Goal: Transaction & Acquisition: Purchase product/service

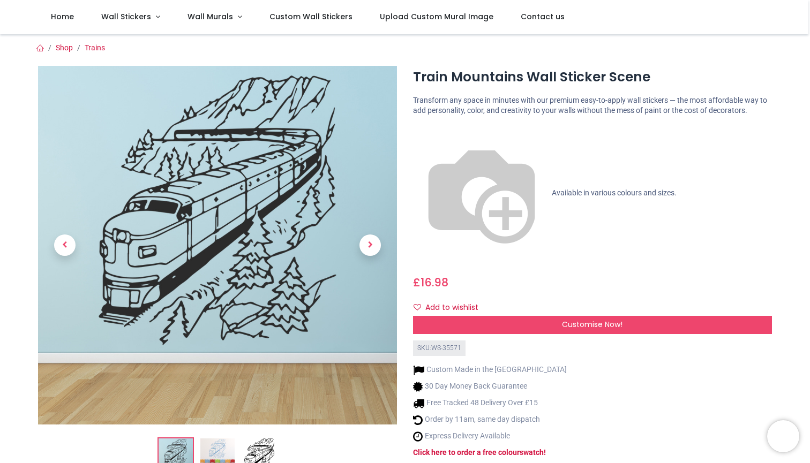
scroll to position [49, 0]
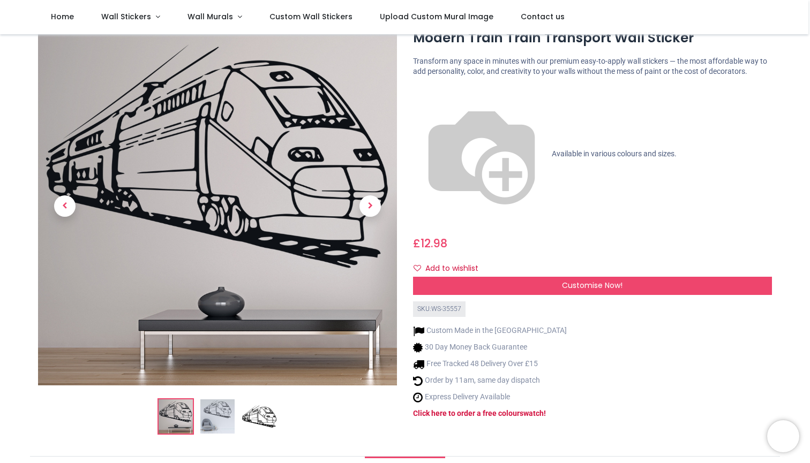
scroll to position [51, 0]
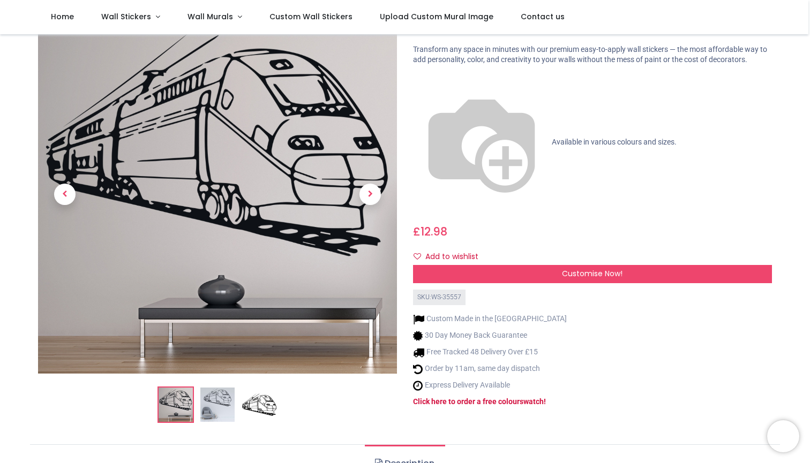
click at [215, 412] on img at bounding box center [217, 405] width 34 height 34
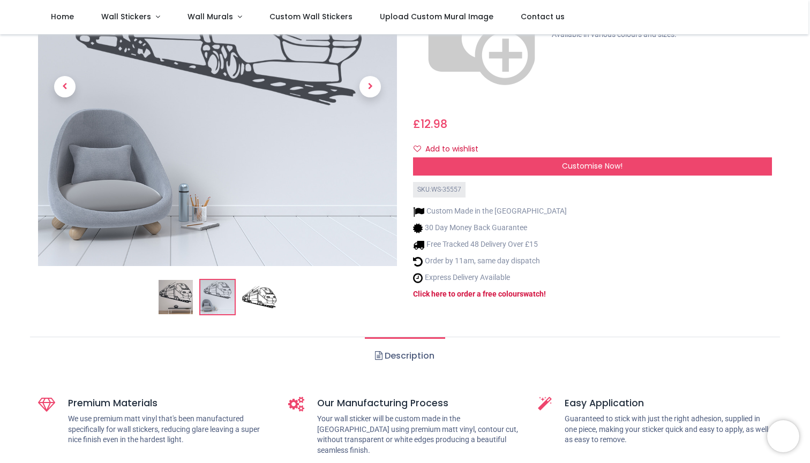
scroll to position [149, 0]
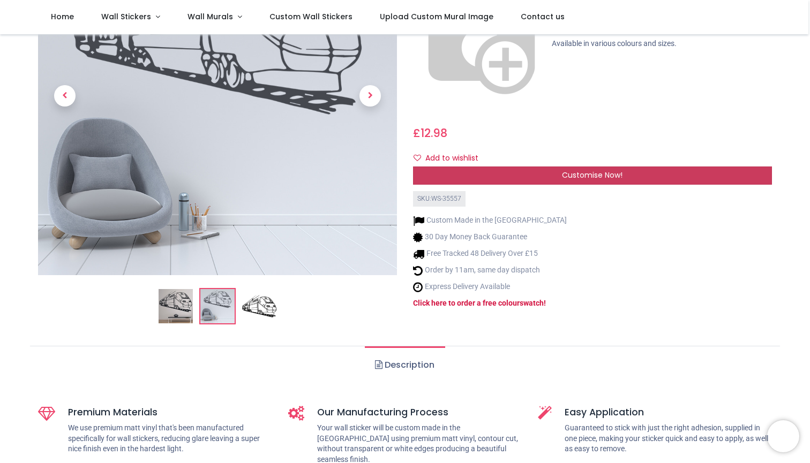
click at [600, 170] on span "Customise Now!" at bounding box center [592, 175] width 61 height 11
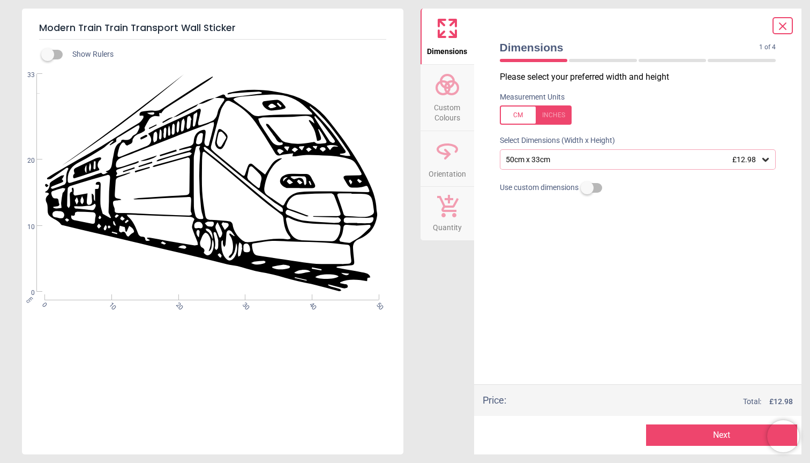
click at [551, 164] on div "50cm x 33cm £12.98" at bounding box center [638, 159] width 276 height 20
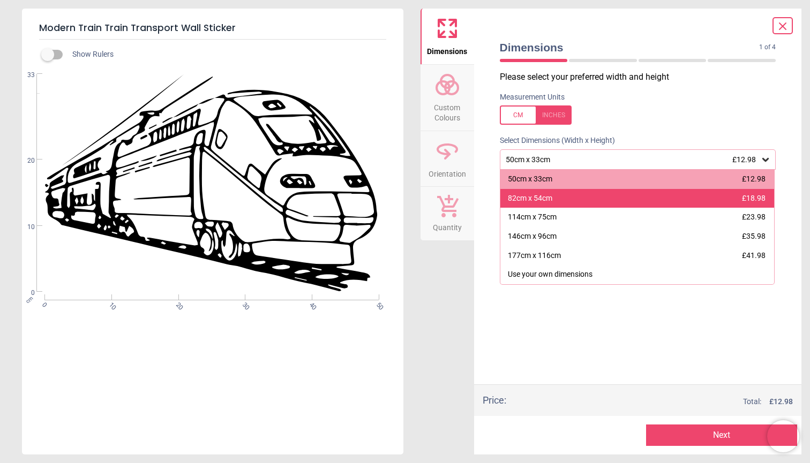
click at [552, 194] on div "82cm x 54cm" at bounding box center [530, 198] width 44 height 11
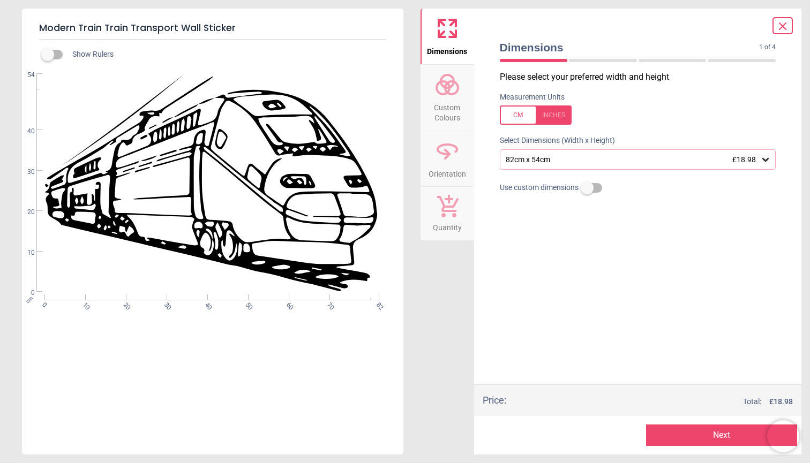
click at [781, 34] on div at bounding box center [783, 25] width 20 height 17
click at [786, 25] on icon at bounding box center [782, 26] width 13 height 13
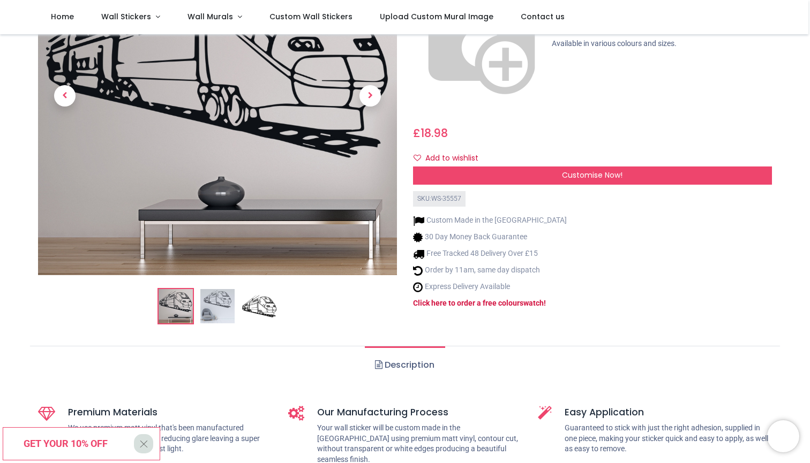
click at [267, 306] on img at bounding box center [259, 306] width 34 height 34
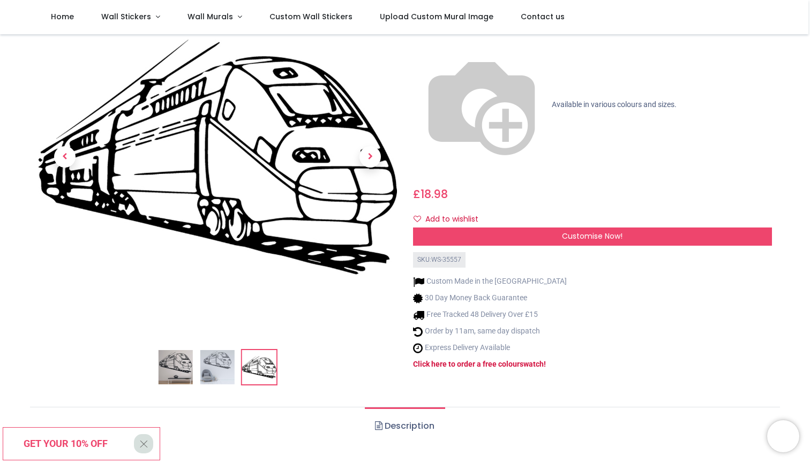
scroll to position [83, 0]
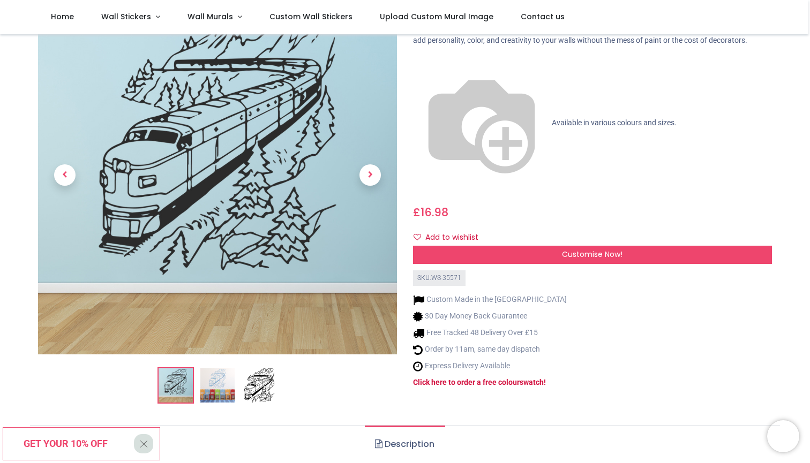
scroll to position [76, 0]
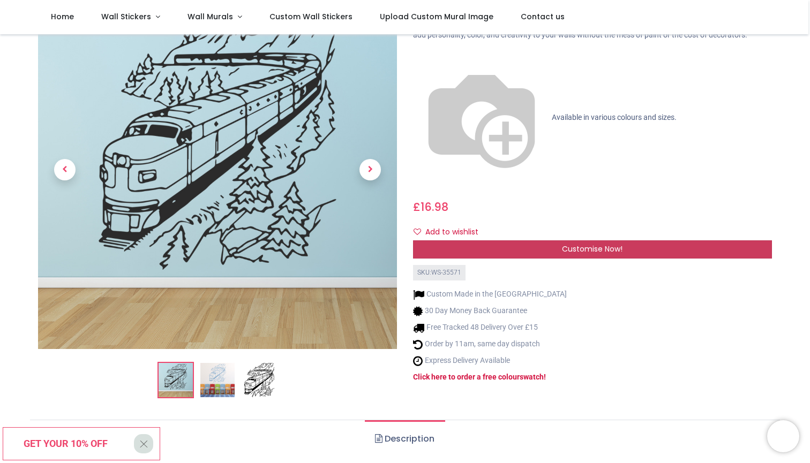
click at [572, 244] on span "Customise Now!" at bounding box center [592, 249] width 61 height 11
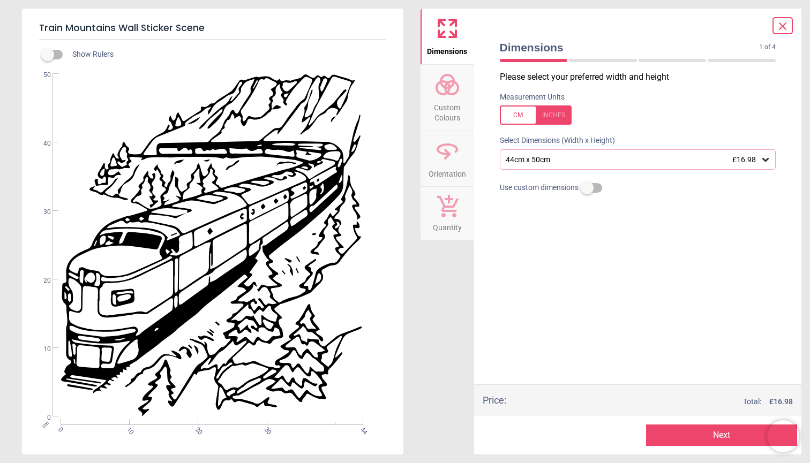
click at [594, 161] on div "44cm x 50cm £16.98" at bounding box center [633, 159] width 256 height 9
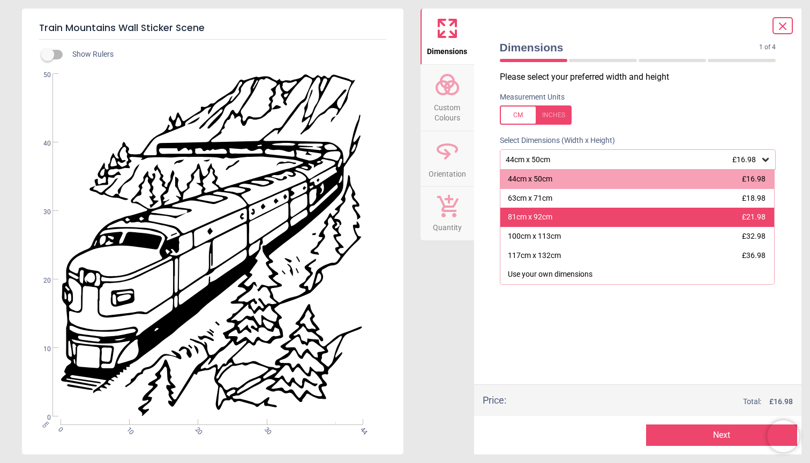
click at [592, 219] on div "81cm x 92cm £21.98" at bounding box center [637, 217] width 274 height 19
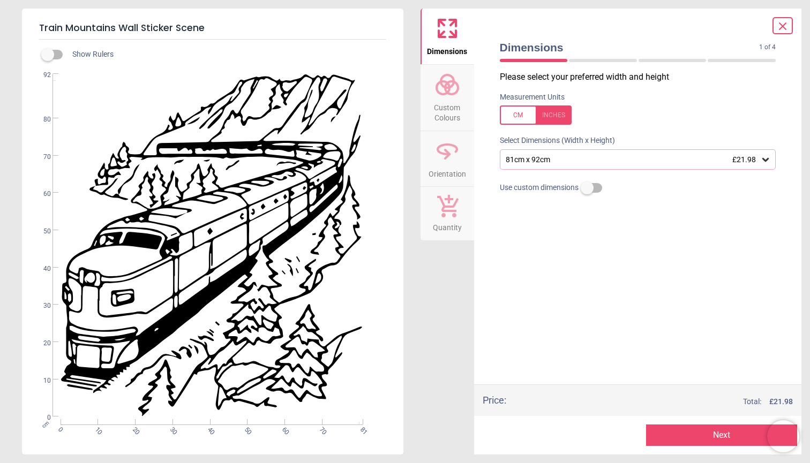
click at [780, 25] on icon at bounding box center [782, 26] width 13 height 13
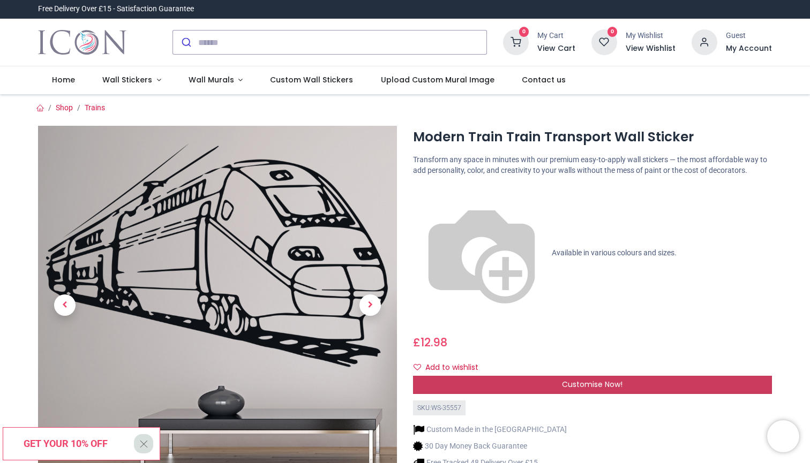
click at [624, 376] on div "Customise Now!" at bounding box center [592, 385] width 359 height 18
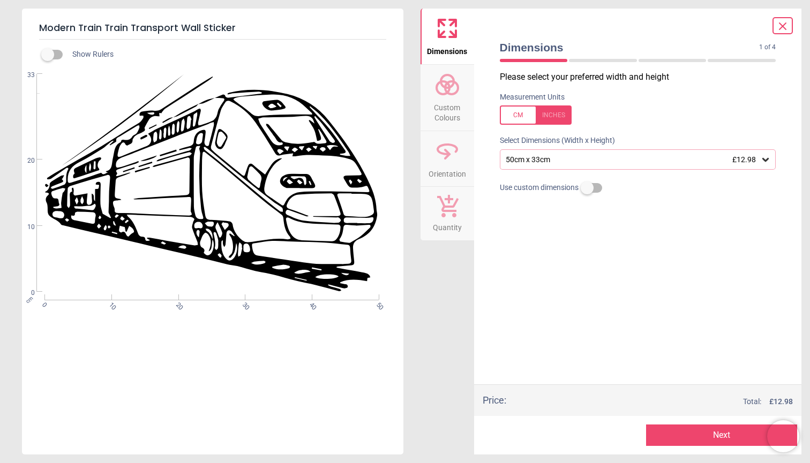
click at [681, 164] on div "50cm x 33cm £12.98" at bounding box center [638, 159] width 276 height 20
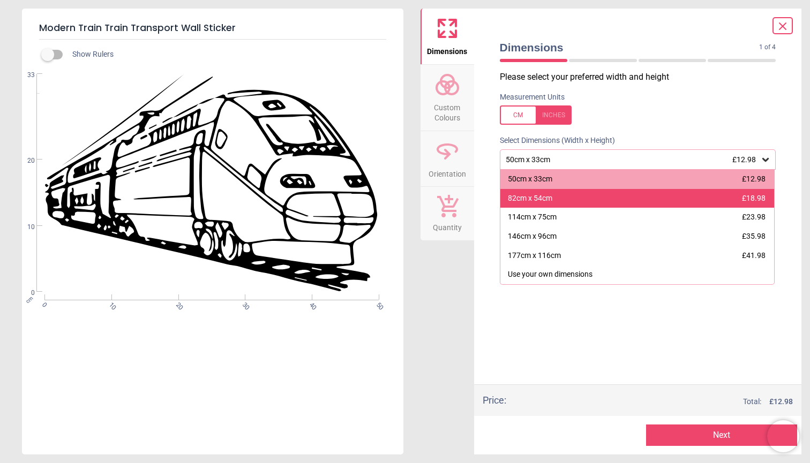
click at [640, 192] on div "82cm x 54cm £18.98" at bounding box center [637, 198] width 274 height 19
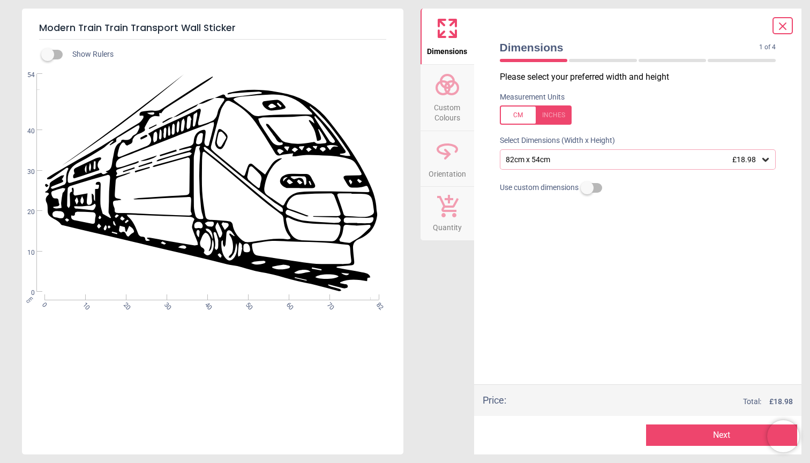
click at [696, 431] on button "Next" at bounding box center [721, 435] width 151 height 21
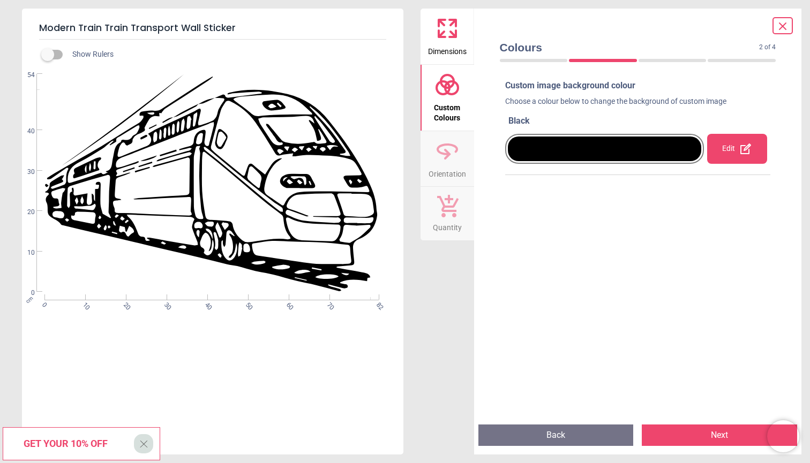
click at [721, 161] on div "Edit" at bounding box center [736, 149] width 59 height 30
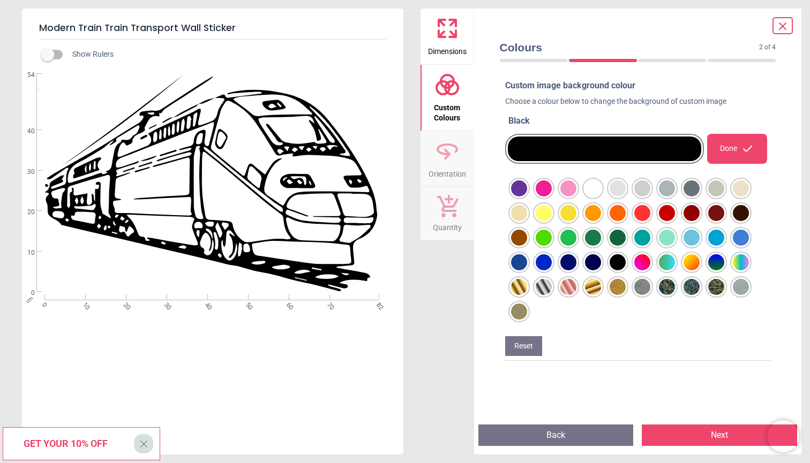
click at [527, 197] on div at bounding box center [519, 189] width 16 height 16
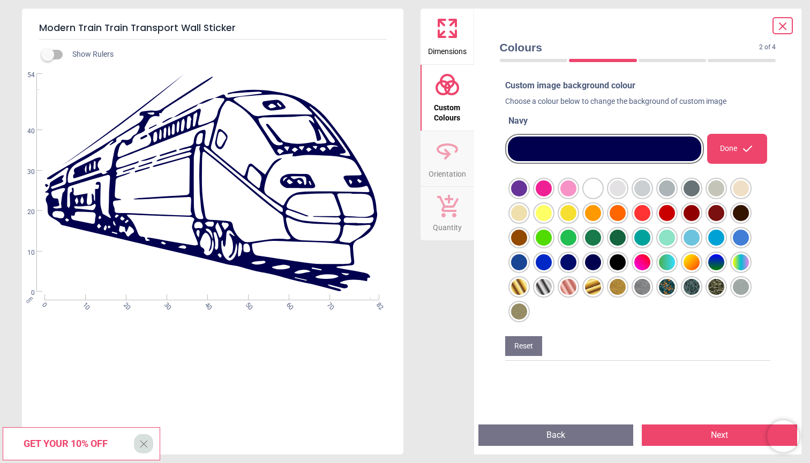
click at [527, 197] on div at bounding box center [519, 189] width 16 height 16
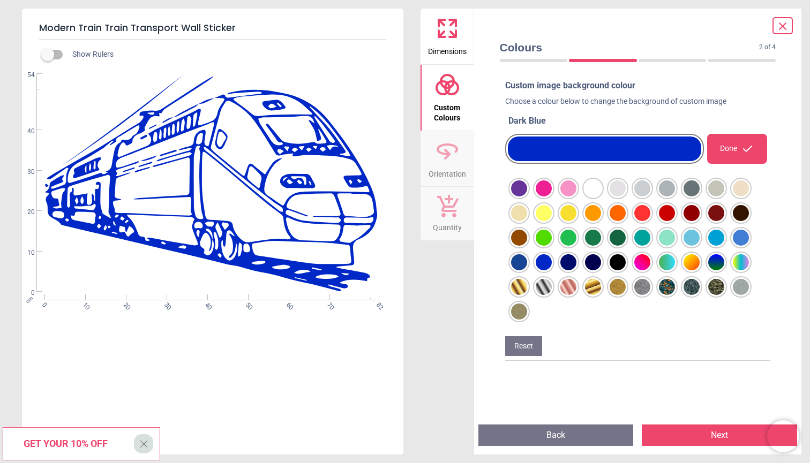
click at [527, 197] on div at bounding box center [519, 189] width 16 height 16
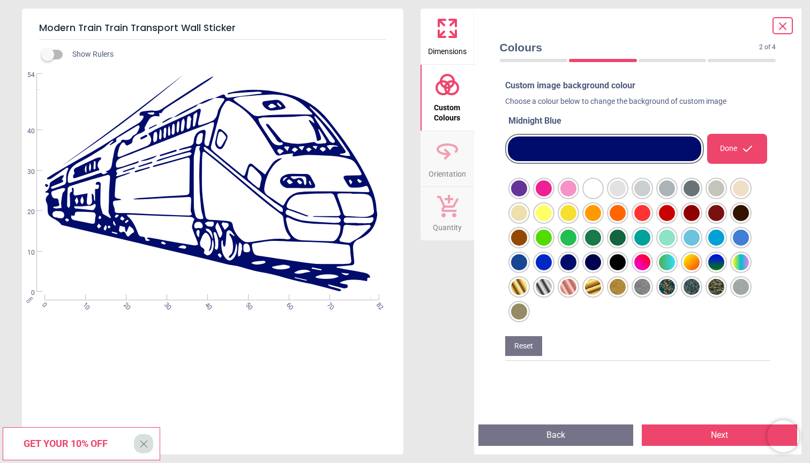
click at [527, 197] on div at bounding box center [519, 189] width 16 height 16
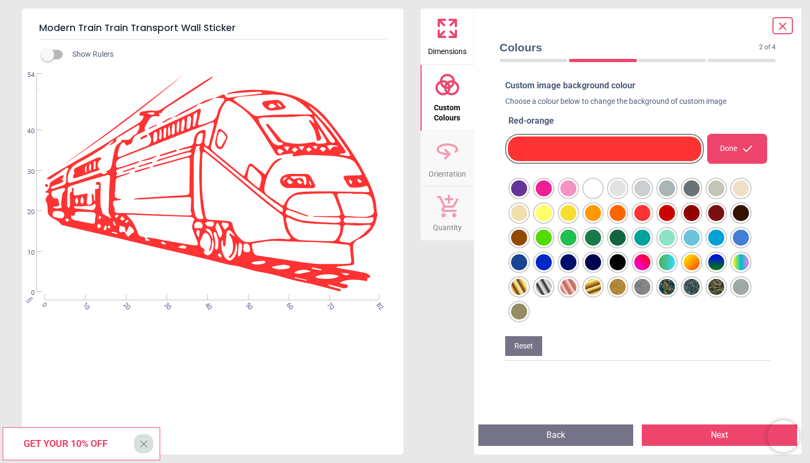
click at [527, 197] on div at bounding box center [519, 189] width 16 height 16
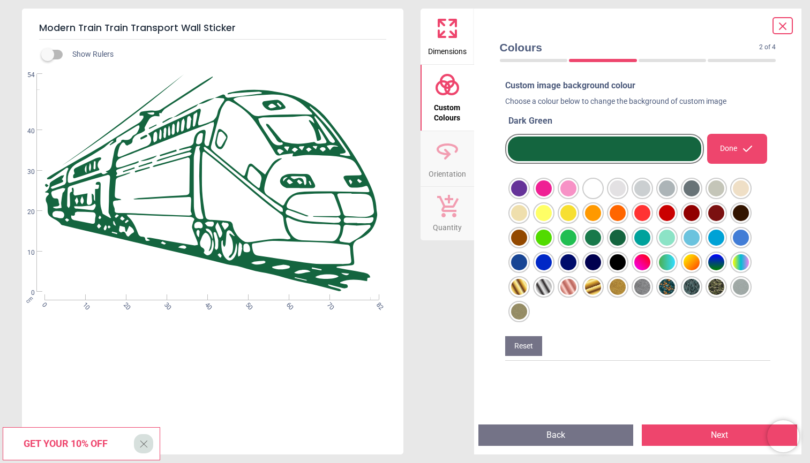
click at [527, 197] on div at bounding box center [519, 189] width 16 height 16
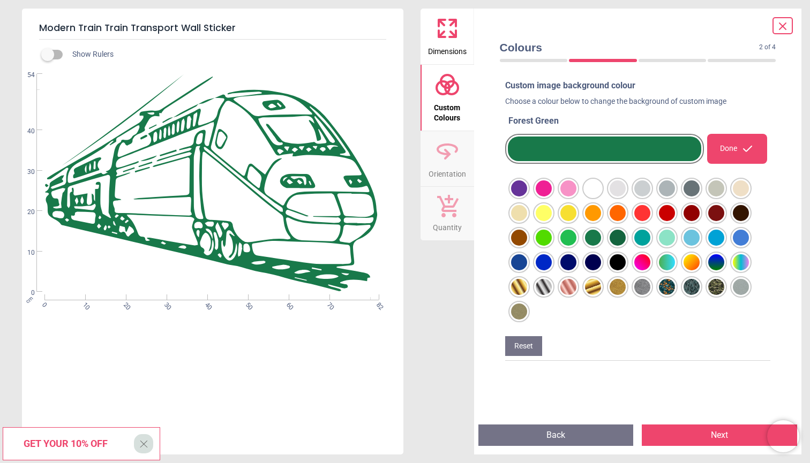
click at [527, 197] on div at bounding box center [519, 189] width 16 height 16
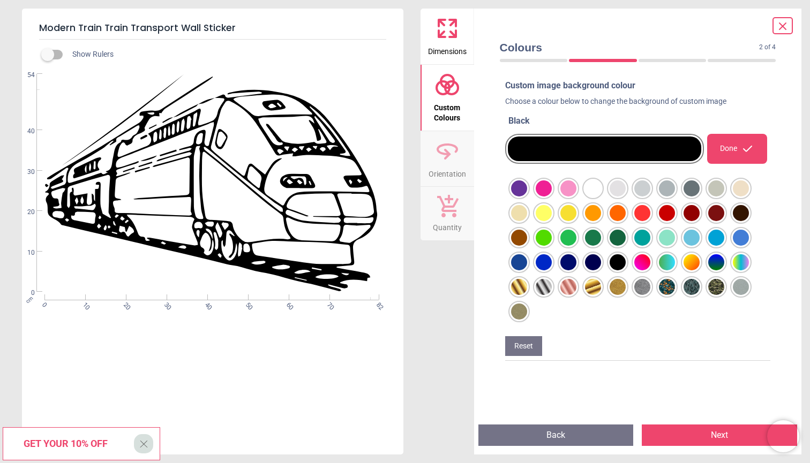
click at [527, 197] on div at bounding box center [519, 189] width 16 height 16
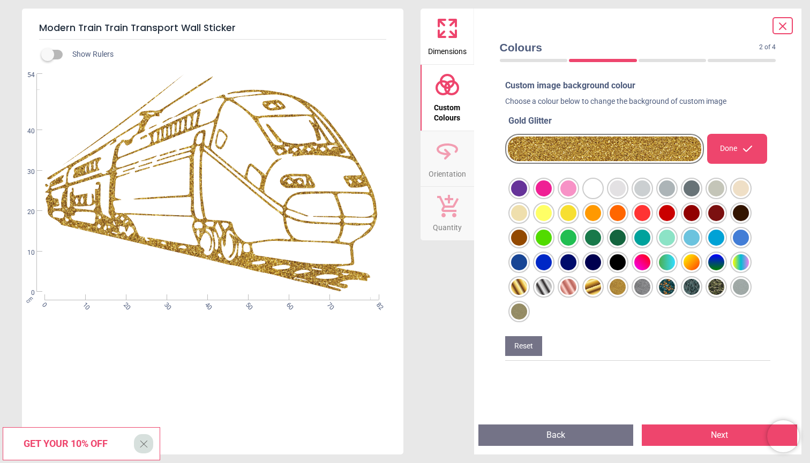
click at [527, 197] on div at bounding box center [519, 189] width 16 height 16
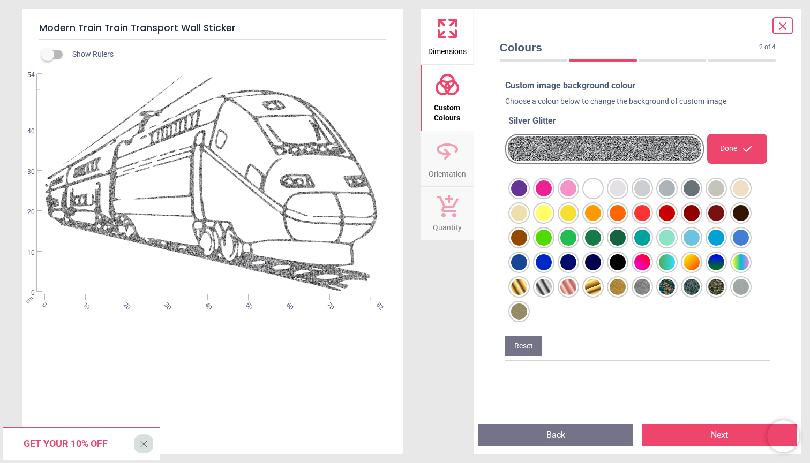
click at [527, 197] on div at bounding box center [519, 189] width 16 height 16
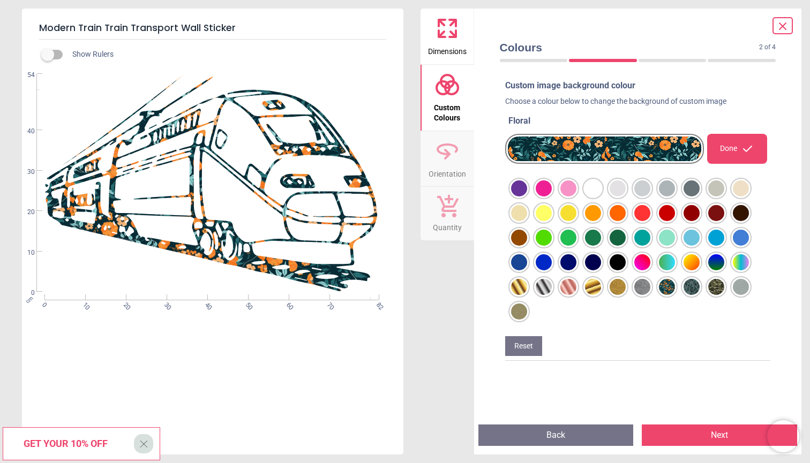
click at [527, 197] on div at bounding box center [519, 189] width 16 height 16
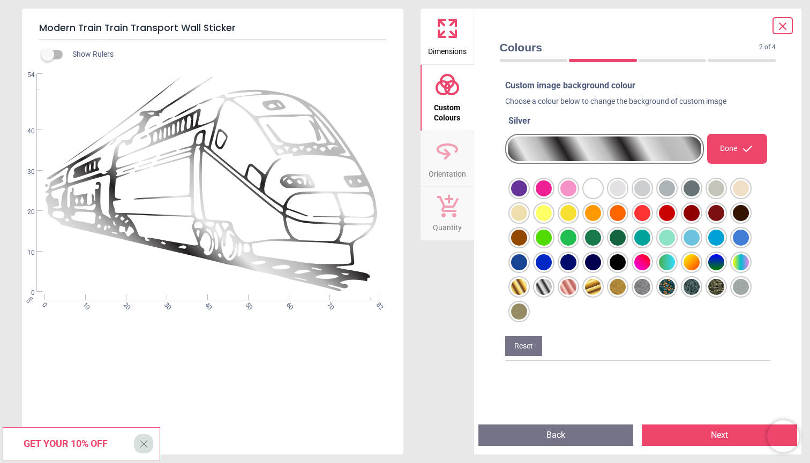
click at [518, 197] on div at bounding box center [519, 189] width 16 height 16
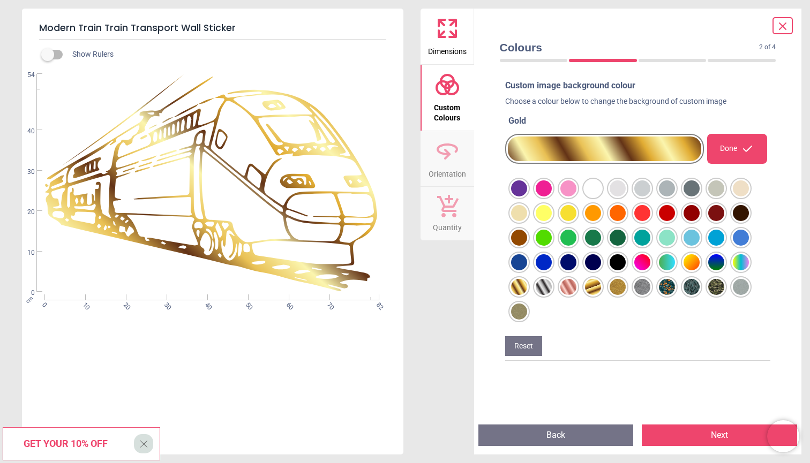
click at [527, 197] on div at bounding box center [519, 189] width 16 height 16
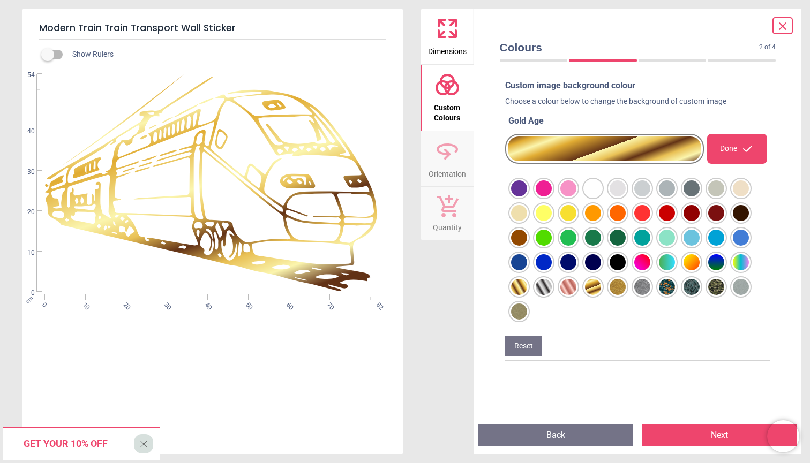
click at [527, 197] on div at bounding box center [519, 189] width 16 height 16
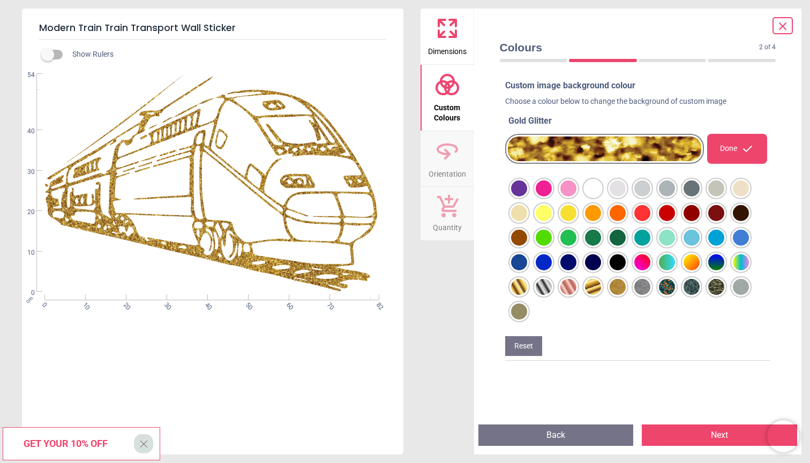
click at [527, 197] on div at bounding box center [519, 189] width 16 height 16
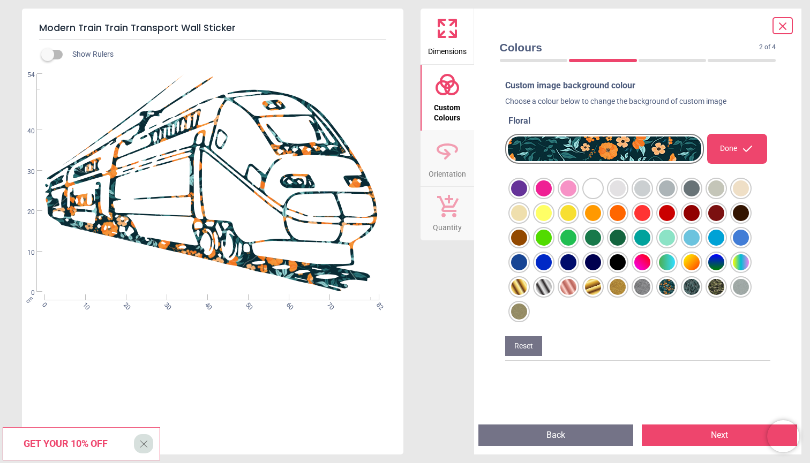
click at [527, 197] on div at bounding box center [519, 189] width 16 height 16
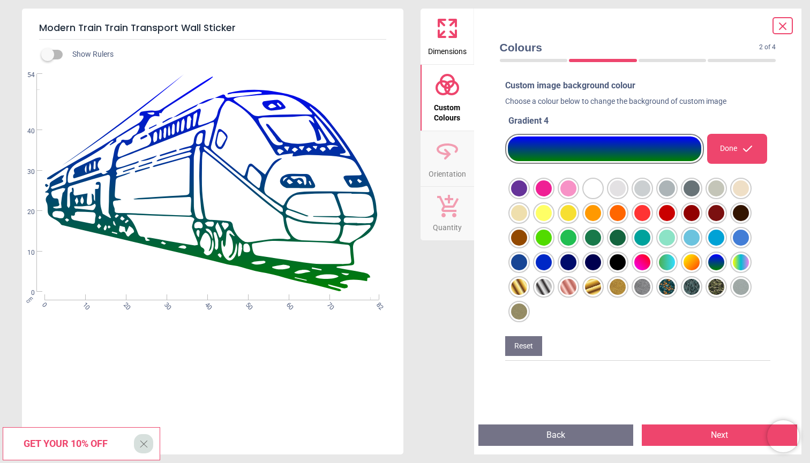
click at [527, 197] on div at bounding box center [519, 189] width 16 height 16
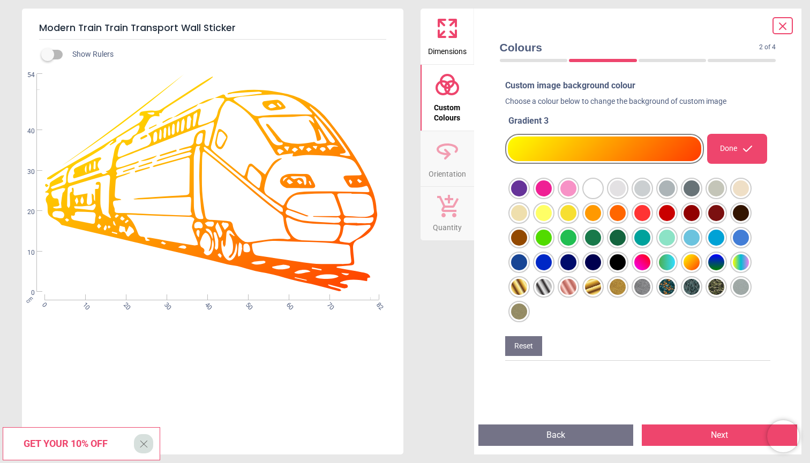
click at [527, 197] on div at bounding box center [519, 189] width 16 height 16
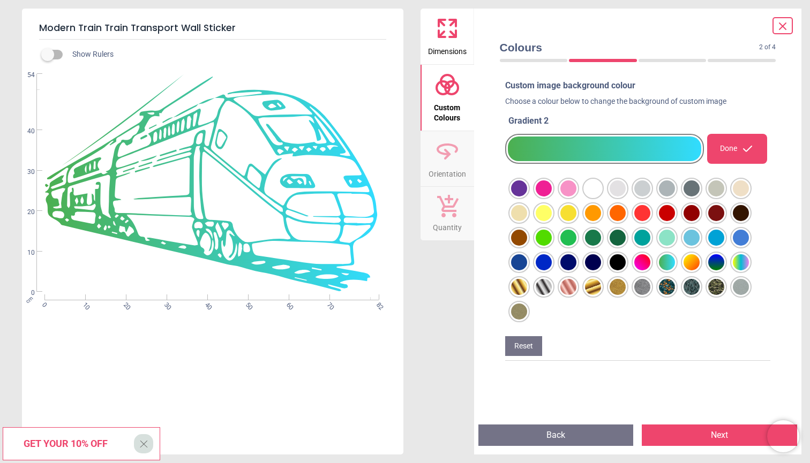
click at [527, 197] on div at bounding box center [519, 189] width 16 height 16
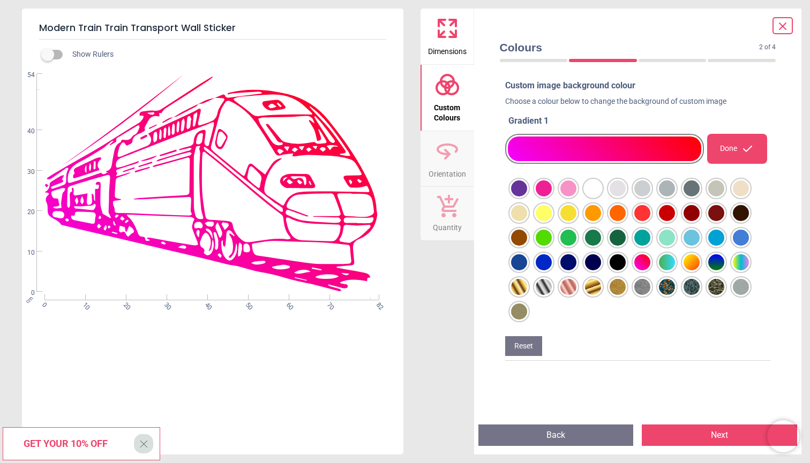
click at [527, 197] on div at bounding box center [519, 189] width 16 height 16
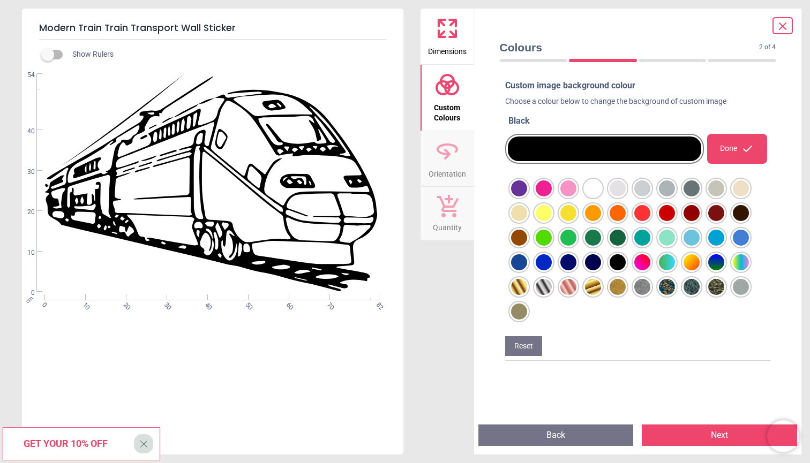
click at [527, 197] on div at bounding box center [519, 189] width 16 height 16
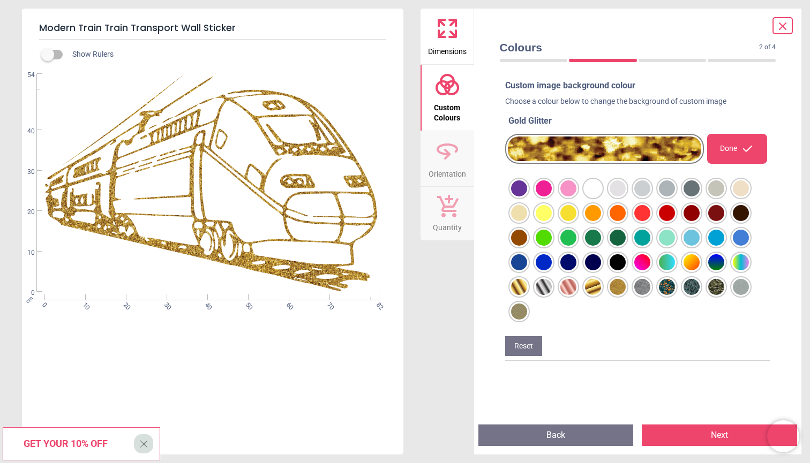
click at [527, 197] on div at bounding box center [519, 189] width 16 height 16
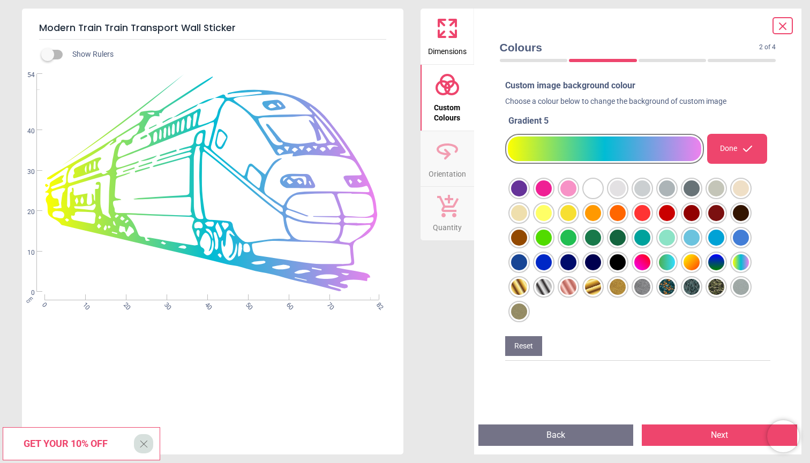
click at [729, 151] on div "Done" at bounding box center [736, 149] width 59 height 30
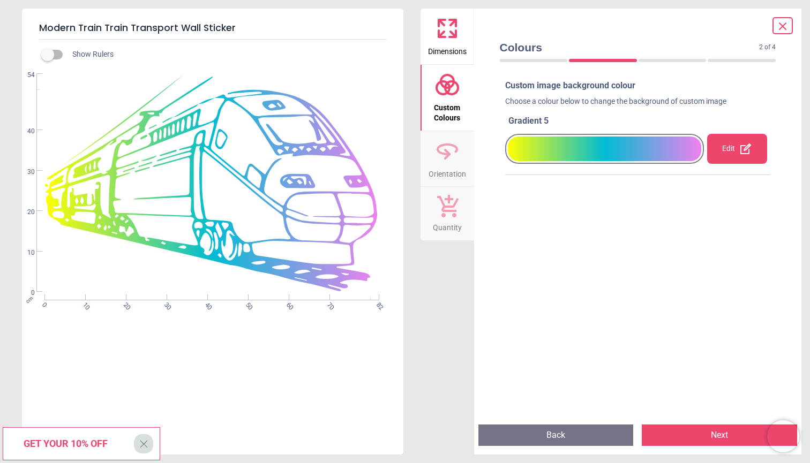
click at [729, 151] on div "Edit" at bounding box center [736, 149] width 59 height 30
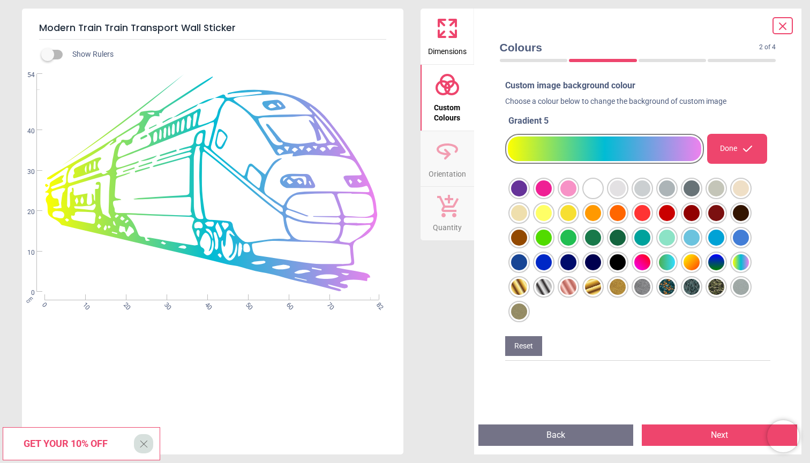
click at [715, 430] on button "Next" at bounding box center [719, 435] width 155 height 21
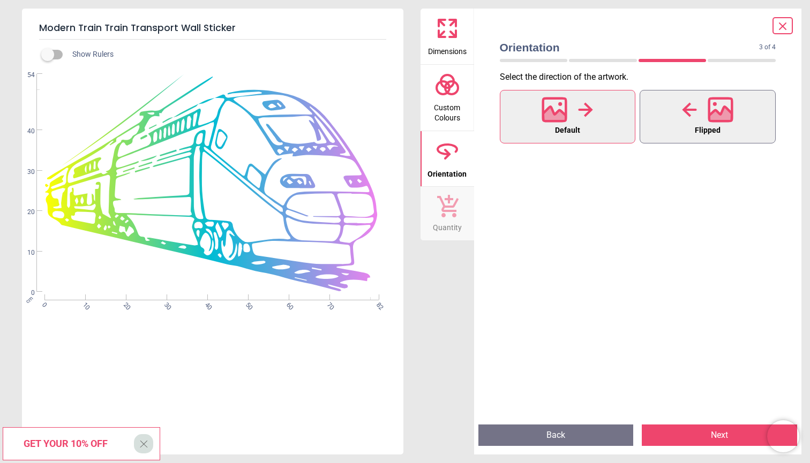
click at [704, 103] on div at bounding box center [707, 110] width 51 height 28
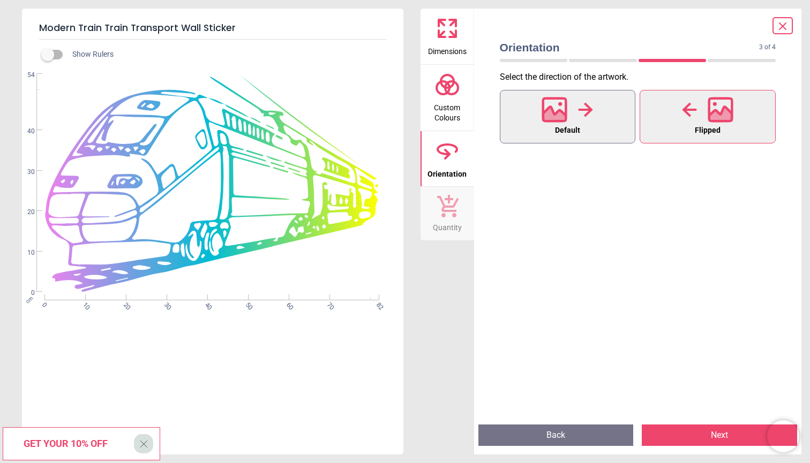
click at [609, 126] on button "Default" at bounding box center [568, 117] width 136 height 54
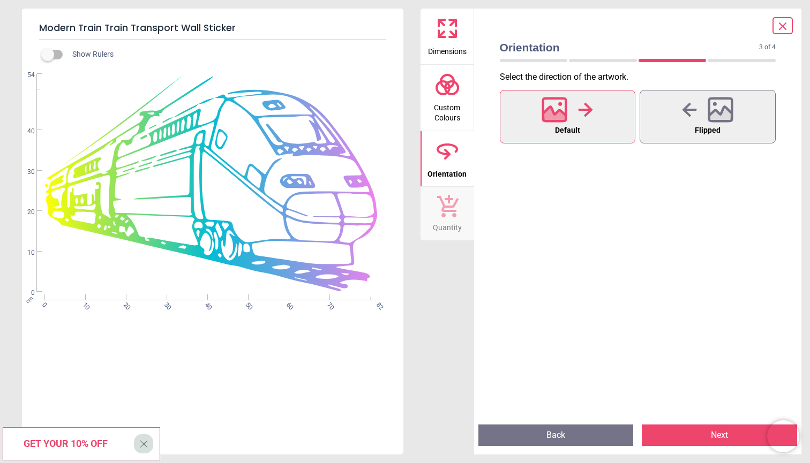
click at [433, 43] on span "Dimensions" at bounding box center [447, 49] width 39 height 16
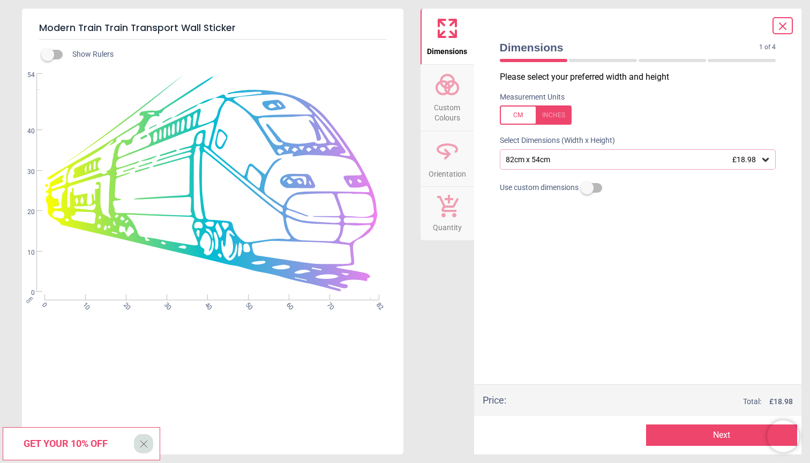
click at [755, 162] on span "£18.98" at bounding box center [744, 159] width 24 height 9
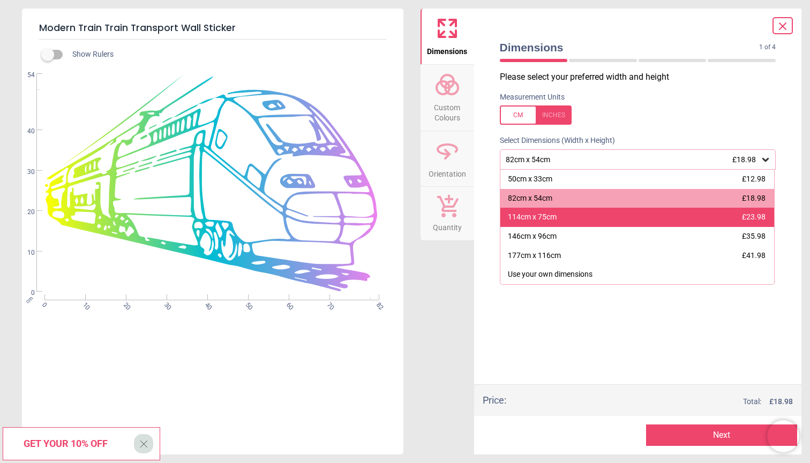
click at [731, 215] on div "114cm x 75cm £23.98" at bounding box center [637, 217] width 274 height 19
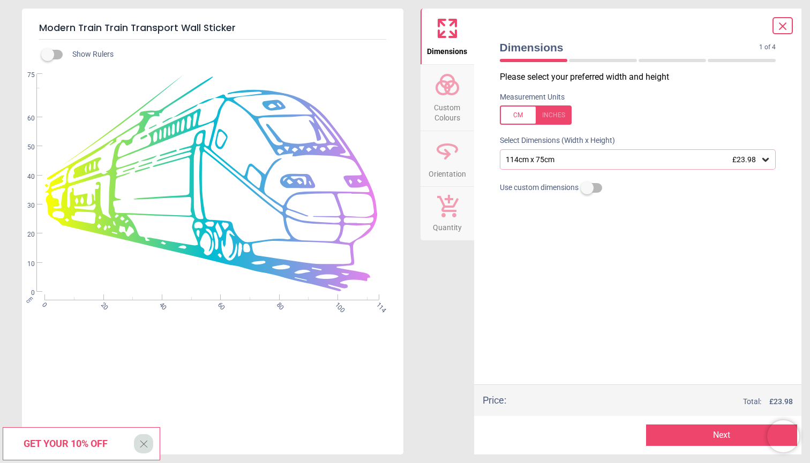
click at [732, 436] on button "Next" at bounding box center [721, 435] width 151 height 21
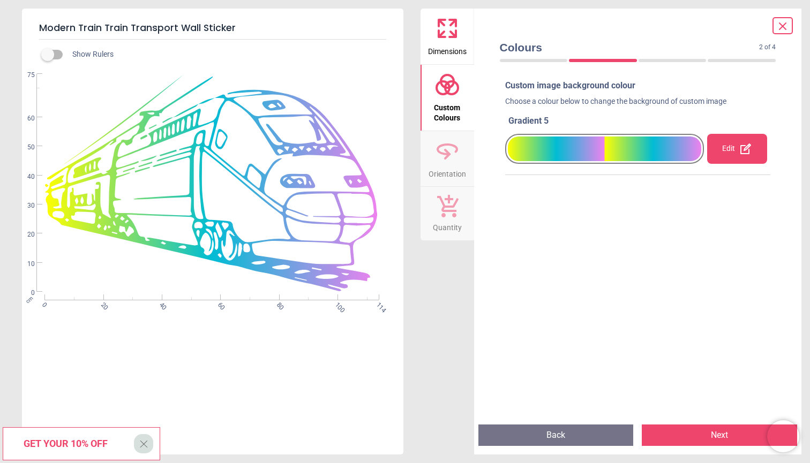
click at [732, 436] on button "Next" at bounding box center [719, 435] width 155 height 21
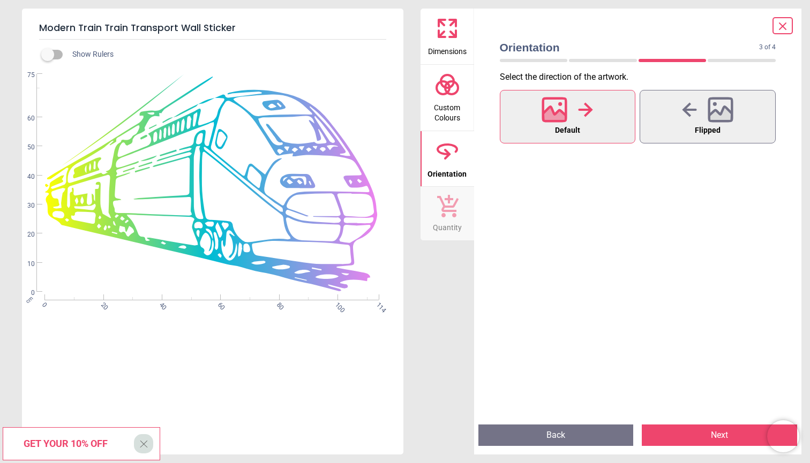
click at [717, 431] on button "Next" at bounding box center [719, 435] width 155 height 21
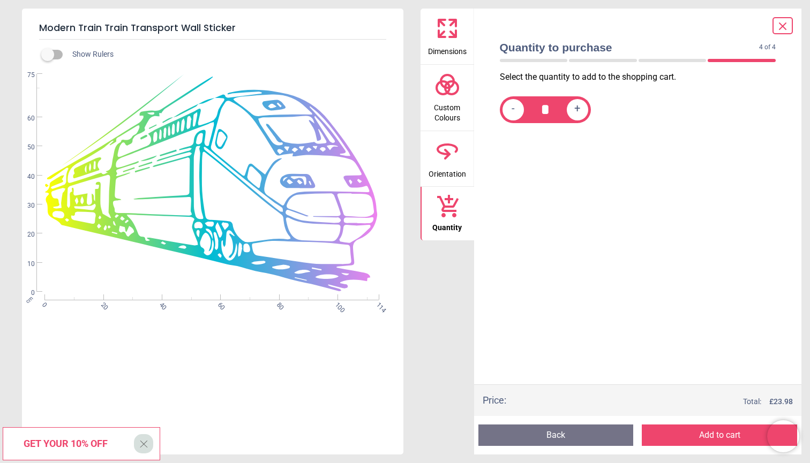
click at [717, 431] on button "Add to cart" at bounding box center [719, 435] width 155 height 21
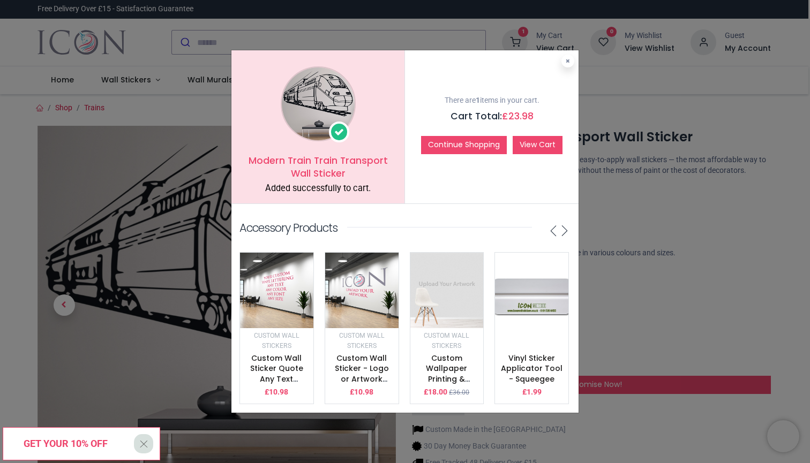
click at [544, 148] on link "View Cart" at bounding box center [538, 145] width 50 height 18
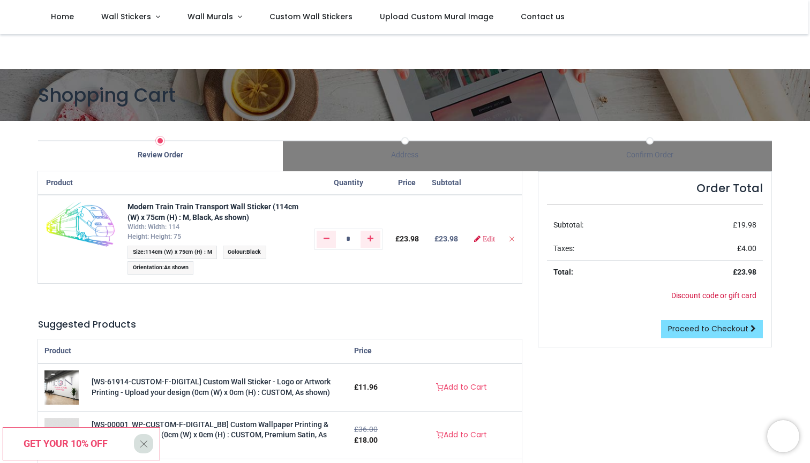
scroll to position [32, 0]
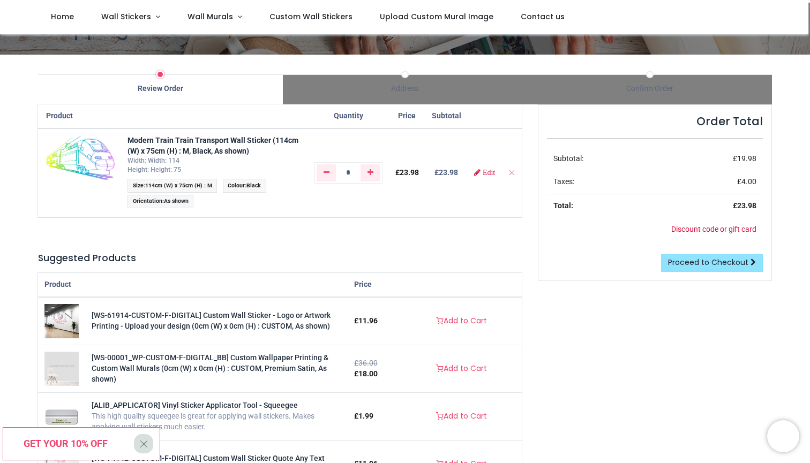
click at [732, 259] on span "Proceed to Checkout" at bounding box center [708, 262] width 80 height 11
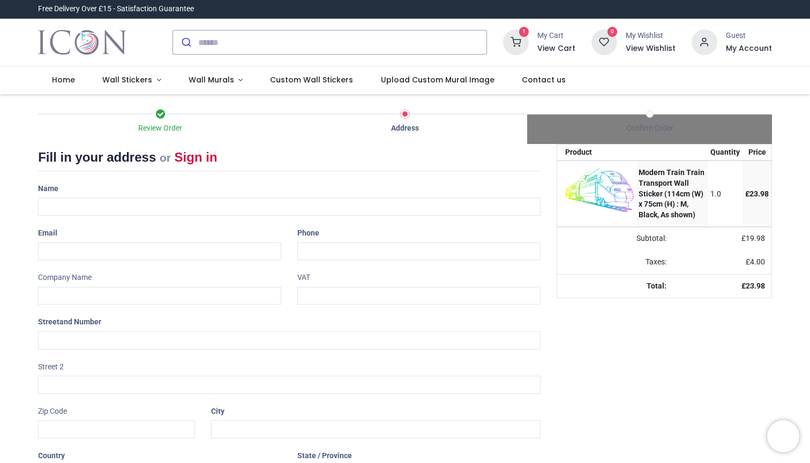
select select "**"
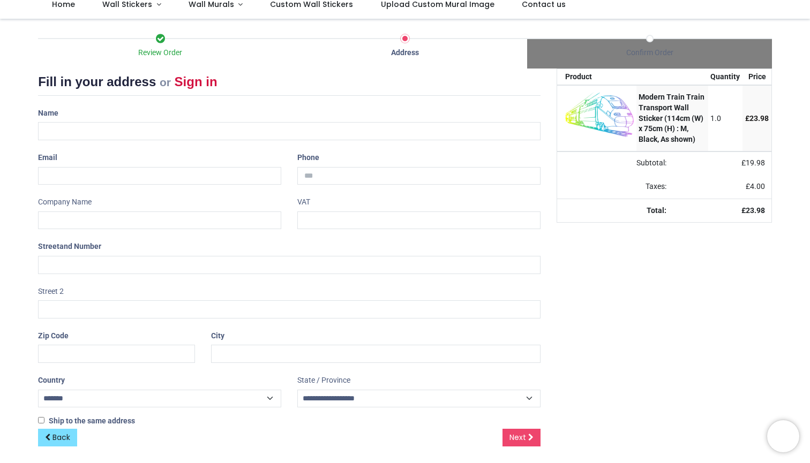
scroll to position [75, 0]
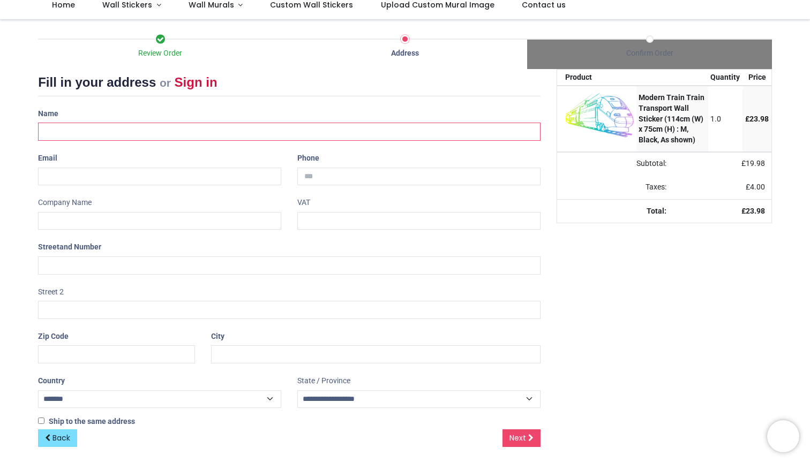
type input "*"
type input "**********"
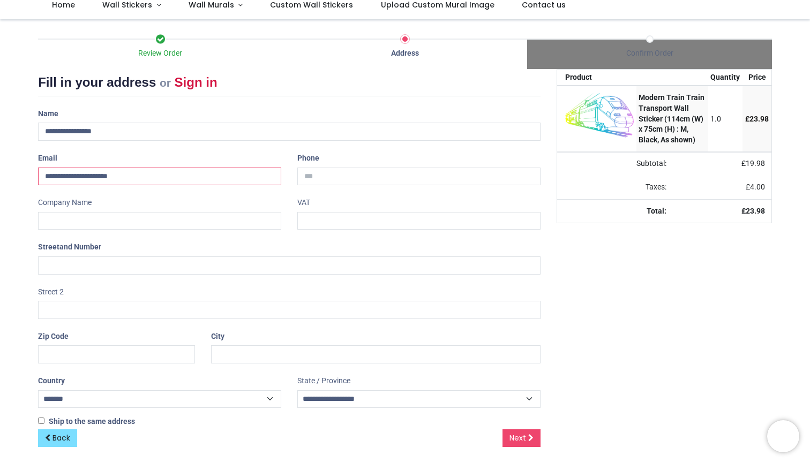
type input "**********"
drag, startPoint x: 84, startPoint y: 273, endPoint x: 93, endPoint y: 267, distance: 10.6
click at [93, 267] on div "**********" at bounding box center [289, 267] width 519 height 325
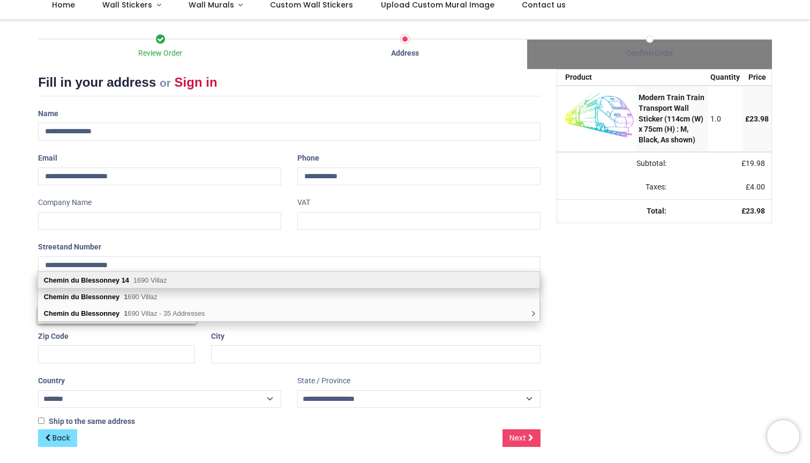
click at [107, 279] on b "Chemin du Blessonney" at bounding box center [82, 280] width 76 height 8
type input "**********"
type input "****"
select select "**"
select select
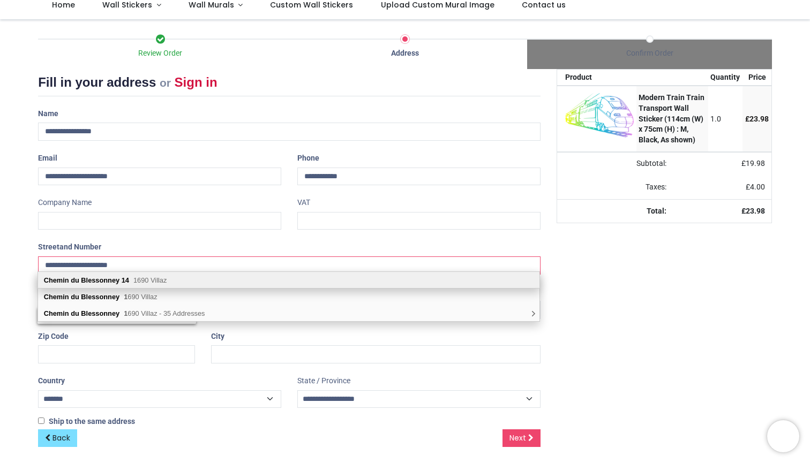
type input "******"
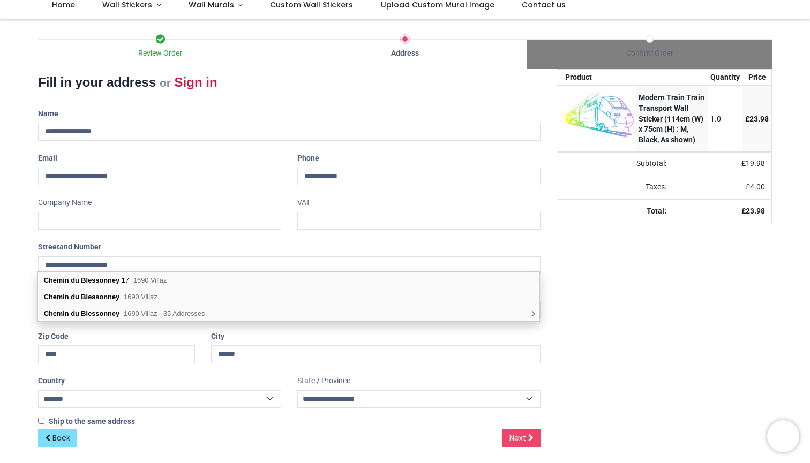
click at [151, 340] on div "Zip Code ****" at bounding box center [116, 346] width 173 height 36
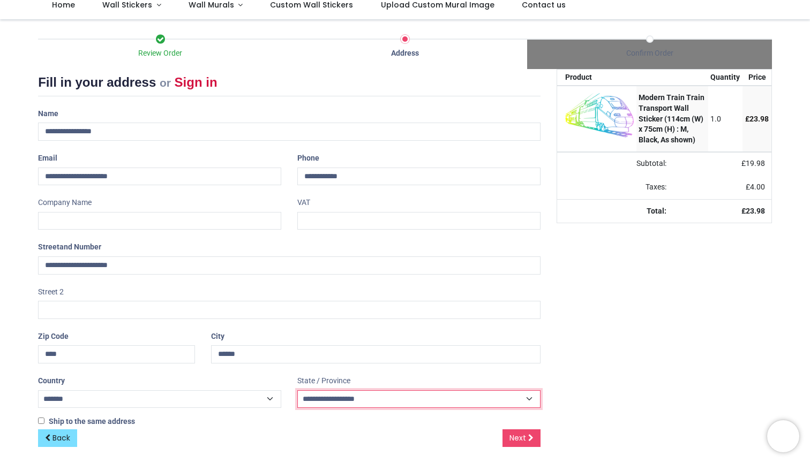
select select "****"
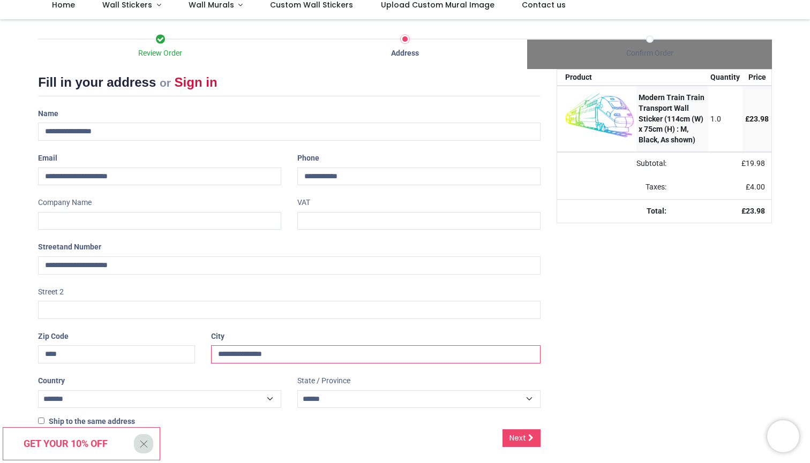
type input "**********"
click at [563, 362] on div "Your order: £ 23.98 Product Quantity Price Modern Train Train Transport Wall St…" at bounding box center [664, 266] width 231 height 395
click at [144, 438] on span "X" at bounding box center [143, 444] width 9 height 18
click at [520, 433] on span "Next" at bounding box center [518, 438] width 17 height 11
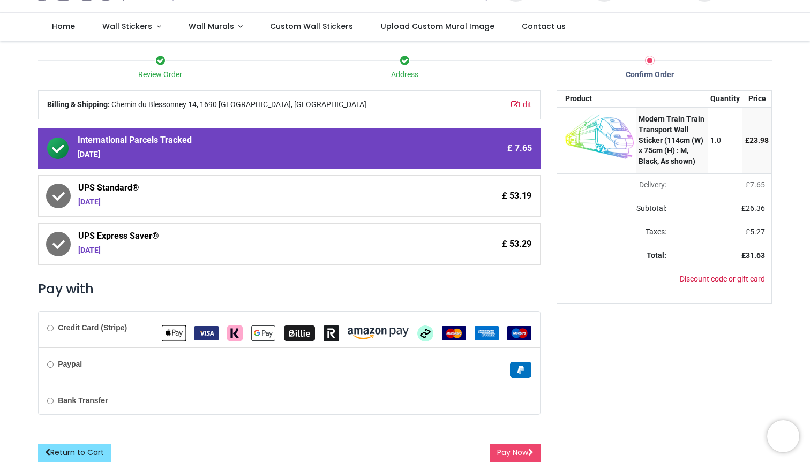
scroll to position [53, 0]
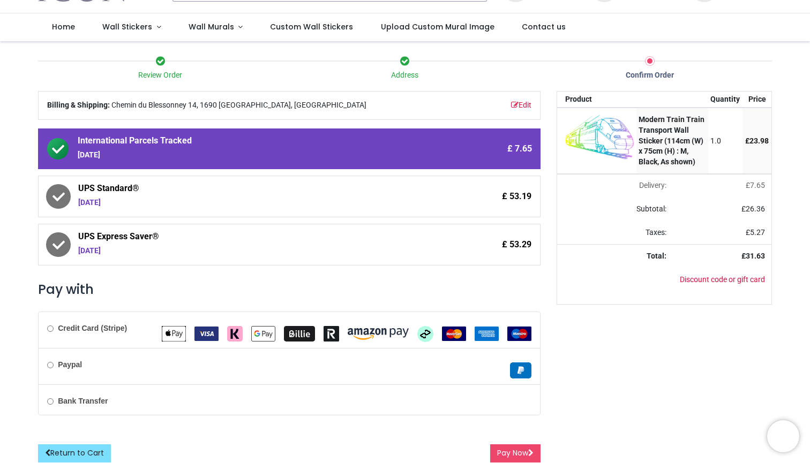
click at [54, 328] on label "Credit Card (Stripe)" at bounding box center [87, 329] width 80 height 11
click at [516, 447] on button "Pay Now" at bounding box center [515, 454] width 50 height 18
